Goal: Task Accomplishment & Management: Use online tool/utility

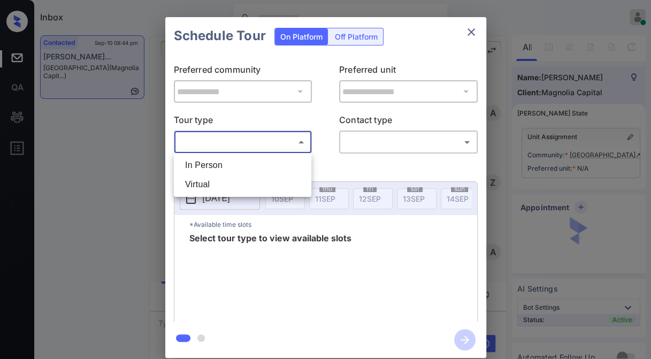
click at [258, 183] on li "Virtual" at bounding box center [242, 184] width 132 height 19
type input "*******"
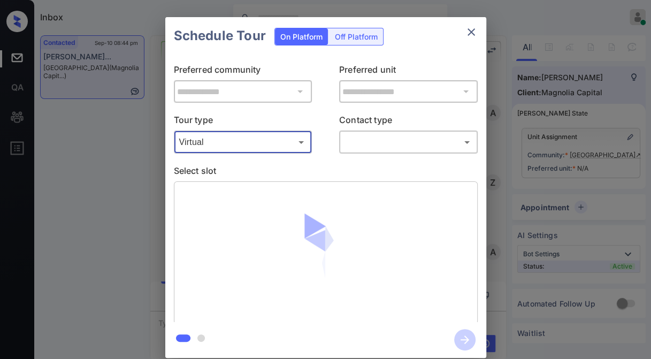
scroll to position [424, 0]
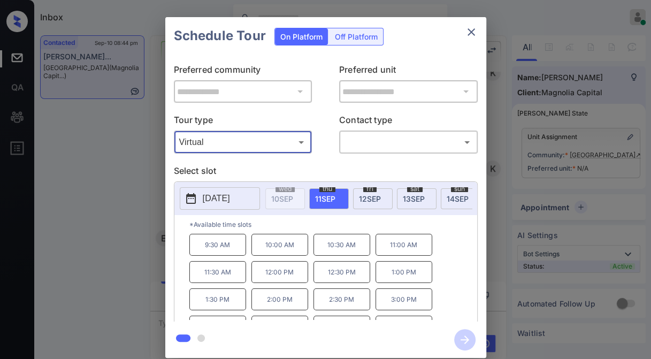
click at [111, 134] on div "**********" at bounding box center [325, 187] width 651 height 375
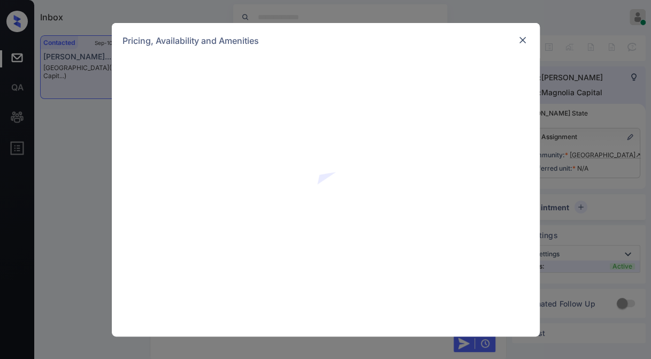
scroll to position [424, 0]
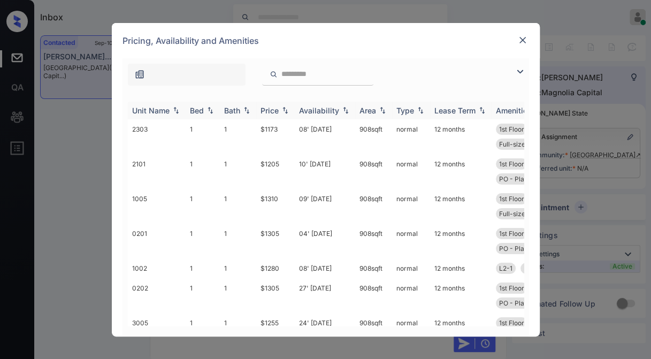
click at [516, 70] on img at bounding box center [519, 71] width 13 height 13
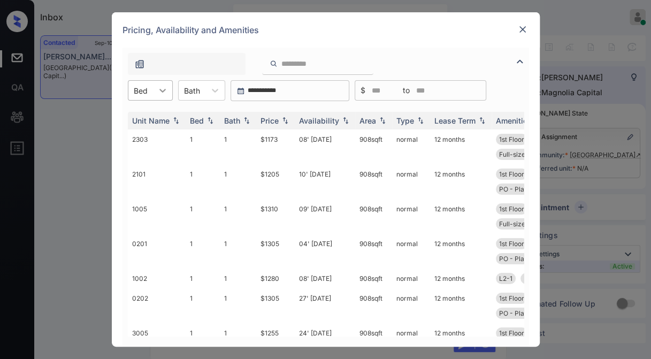
click at [165, 89] on icon at bounding box center [162, 90] width 11 height 11
click at [163, 126] on div "2" at bounding box center [150, 135] width 45 height 19
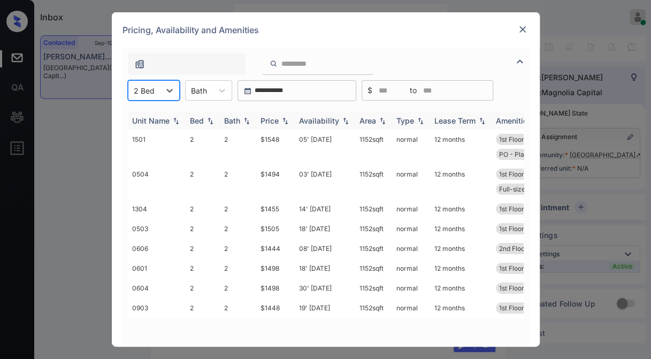
click at [283, 119] on img at bounding box center [285, 120] width 11 height 7
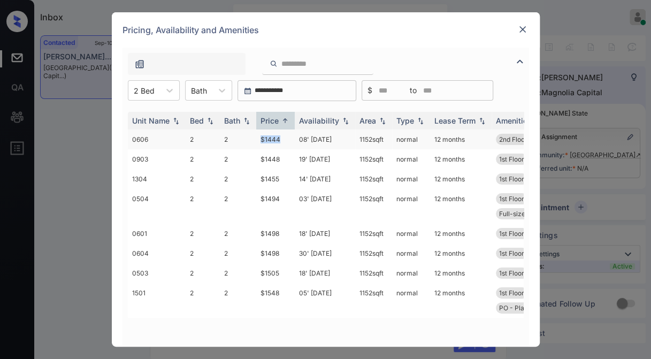
drag, startPoint x: 263, startPoint y: 140, endPoint x: 282, endPoint y: 140, distance: 19.8
click at [282, 140] on tr "0606 2 2 $1444 08' Sep 25 1152 sqft normal 12 months 2nd Floor L2-2 Full-size w…" at bounding box center [407, 139] width 559 height 20
click at [283, 139] on td "$1444" at bounding box center [275, 139] width 39 height 20
drag, startPoint x: 283, startPoint y: 139, endPoint x: 445, endPoint y: 42, distance: 188.6
click at [283, 139] on td "$1444" at bounding box center [275, 139] width 39 height 20
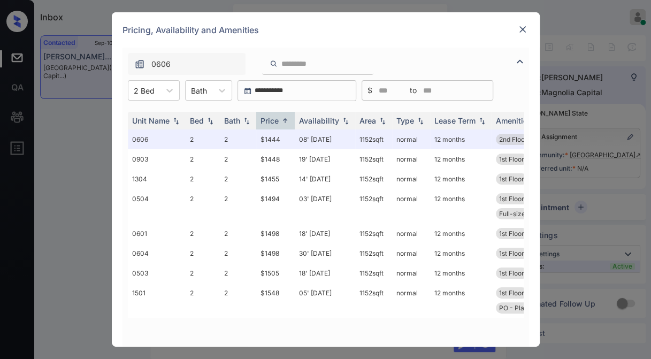
click at [520, 27] on img at bounding box center [522, 29] width 11 height 11
